Goal: Transaction & Acquisition: Purchase product/service

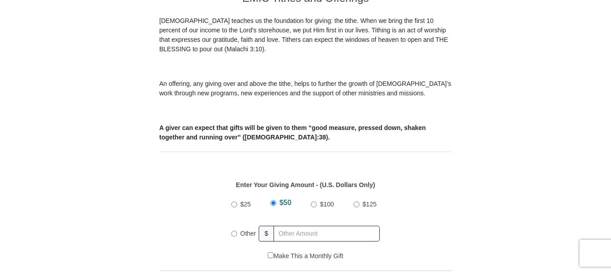
scroll to position [288, 0]
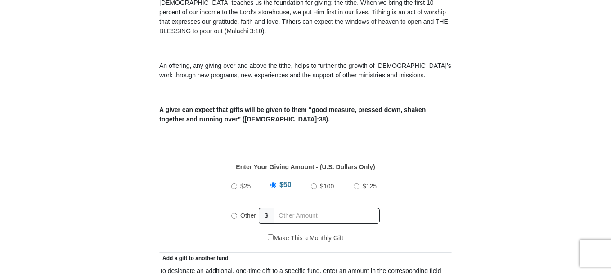
click at [234, 213] on input "Other" at bounding box center [234, 216] width 6 height 6
radio input "true"
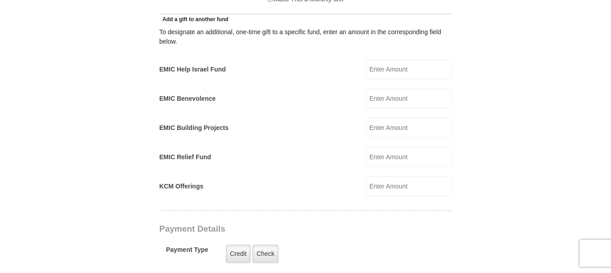
scroll to position [765, 0]
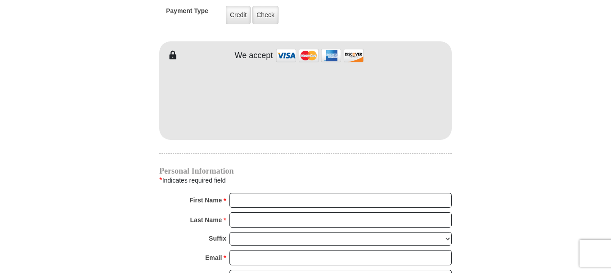
type input "372"
click at [238, 193] on input "First Name *" at bounding box center [340, 200] width 222 height 15
type input "[PERSON_NAME]"
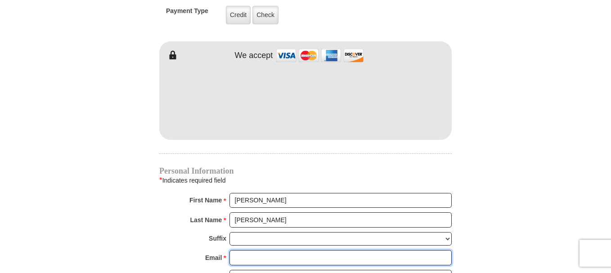
type input "[EMAIL_ADDRESS][DOMAIN_NAME]"
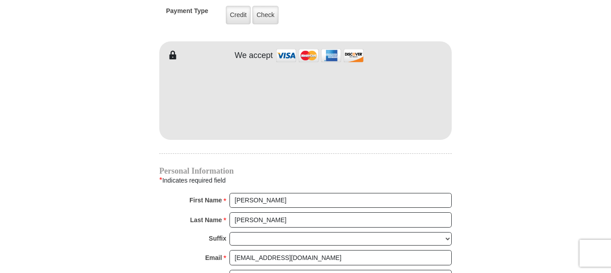
type input "3563 CROMART CT N"
type input "[GEOGRAPHIC_DATA]"
select select "[GEOGRAPHIC_DATA]"
type input "76133"
type input "8174498429"
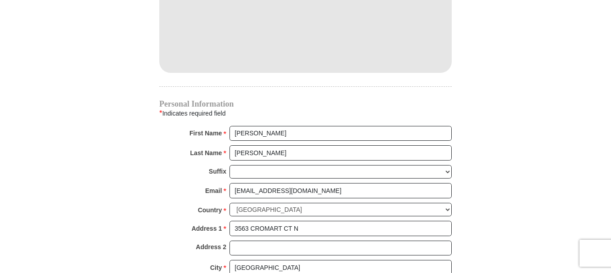
scroll to position [1071, 0]
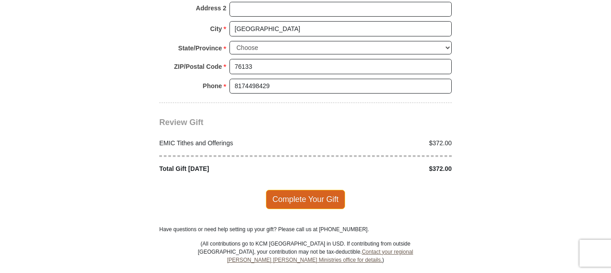
click at [311, 190] on span "Complete Your Gift" at bounding box center [306, 199] width 80 height 19
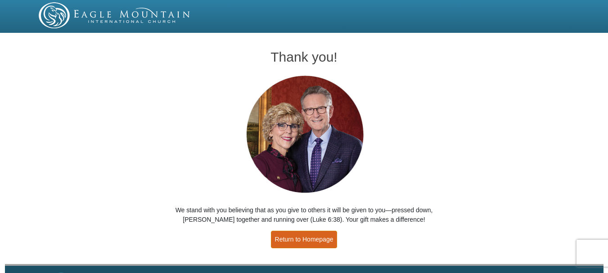
click at [305, 239] on link "Return to Homepage" at bounding box center [304, 240] width 67 height 18
